Goal: Transaction & Acquisition: Purchase product/service

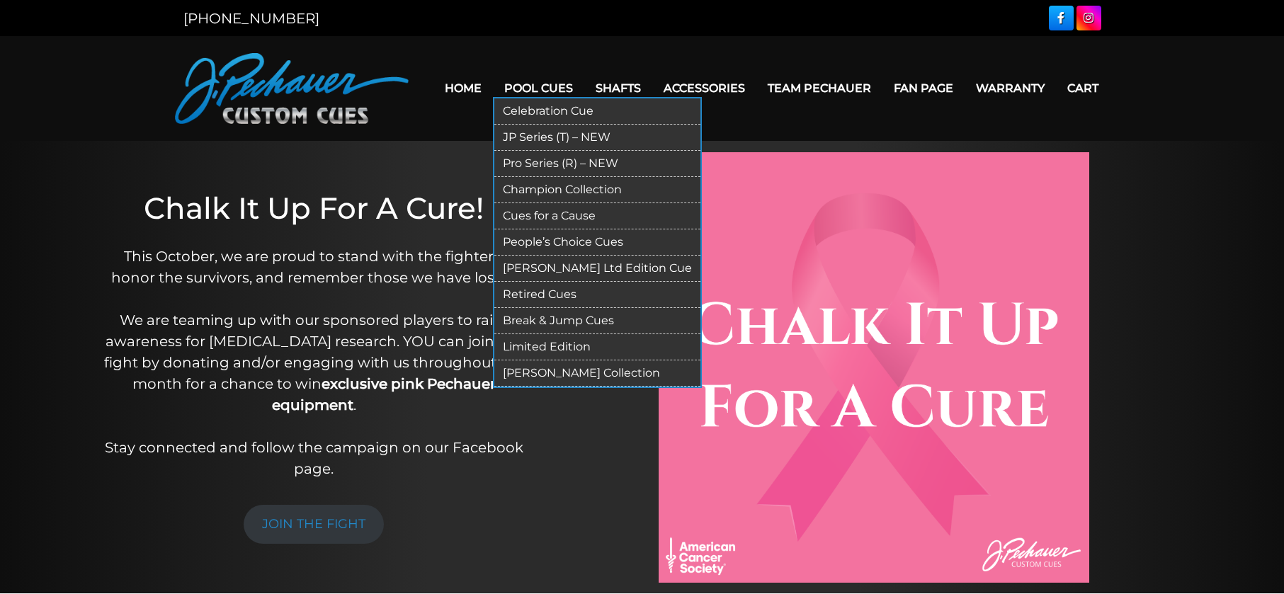
click at [545, 156] on link "Pro Series (R) – NEW" at bounding box center [597, 164] width 206 height 26
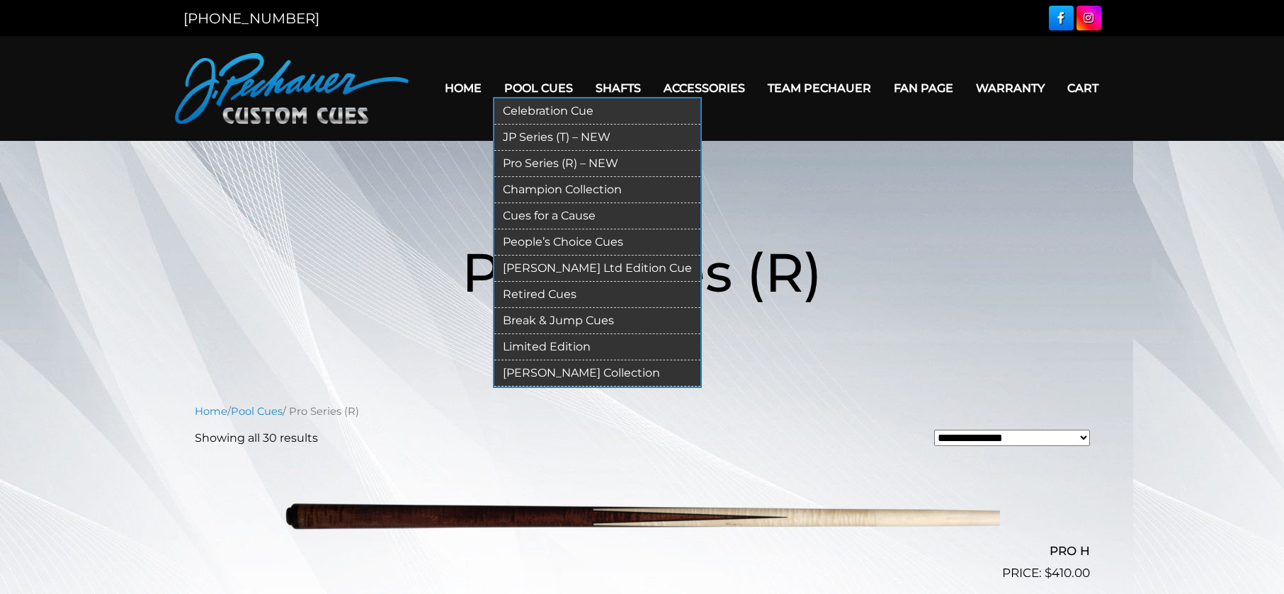
click at [546, 108] on link "Celebration Cue" at bounding box center [597, 111] width 206 height 26
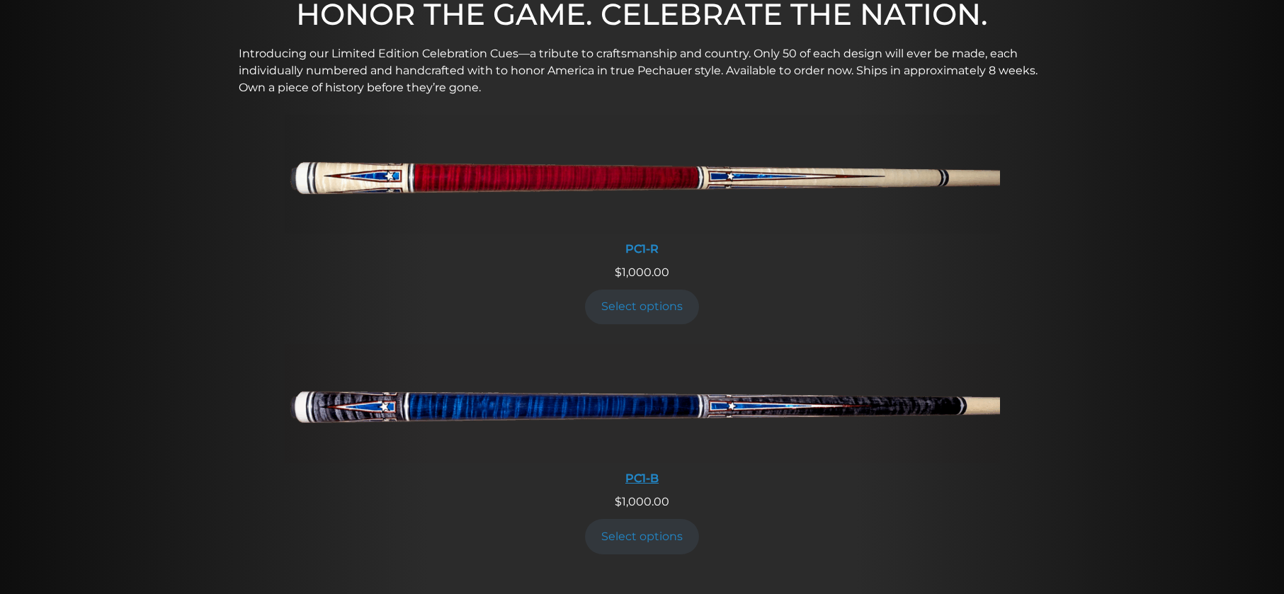
scroll to position [501, 0]
